Goal: Task Accomplishment & Management: Use online tool/utility

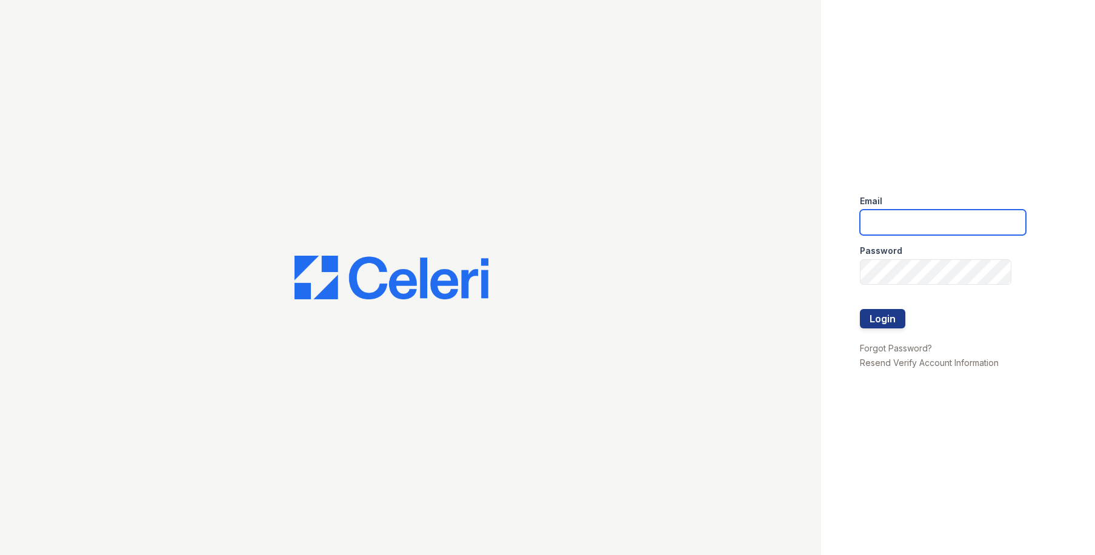
click at [878, 216] on input "email" at bounding box center [943, 222] width 166 height 25
type input "owilliams@trinity-pm.com"
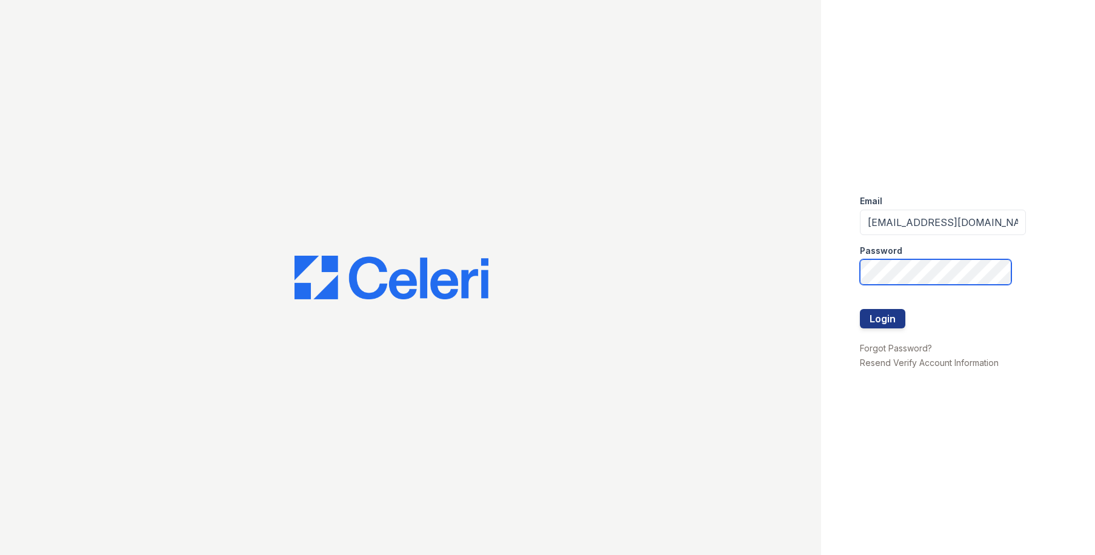
click at [860, 309] on button "Login" at bounding box center [882, 318] width 45 height 19
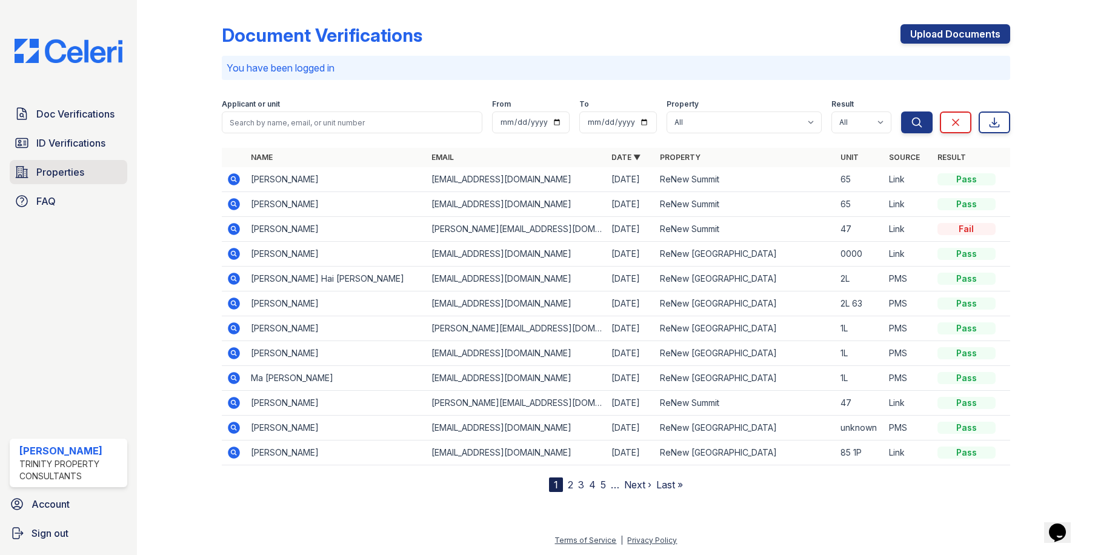
click at [53, 172] on span "Properties" at bounding box center [60, 172] width 48 height 15
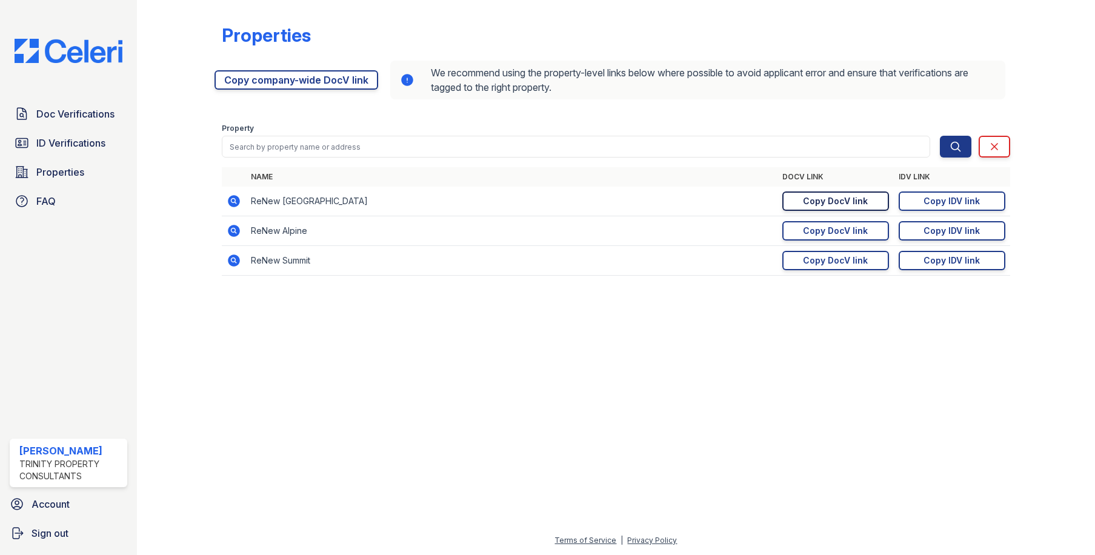
click at [852, 201] on div "Copy DocV link" at bounding box center [835, 201] width 65 height 12
click at [428, 42] on div "Properties" at bounding box center [616, 40] width 788 height 32
